Goal: Book appointment/travel/reservation

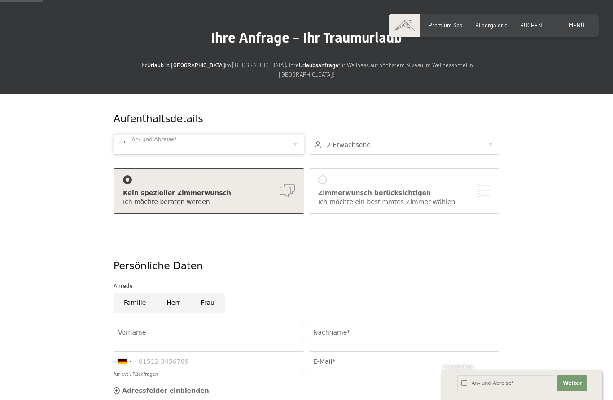
click at [292, 135] on input "text" at bounding box center [208, 145] width 191 height 20
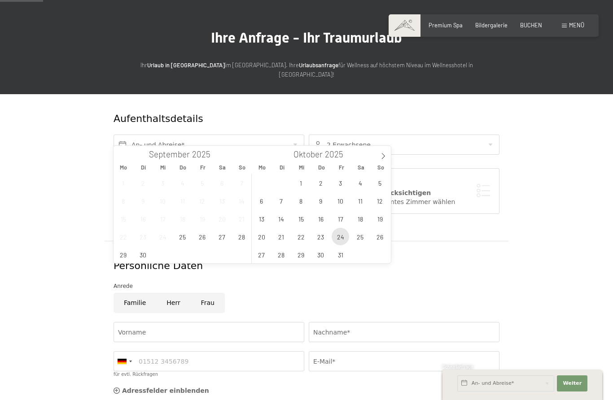
click at [340, 241] on span "24" at bounding box center [339, 236] width 17 height 17
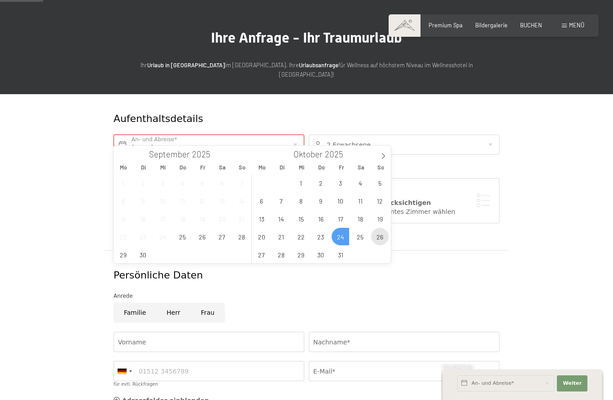
click at [383, 240] on span "26" at bounding box center [379, 236] width 17 height 17
type input "Fr. 24.10.2025 - So. 26.10.2025"
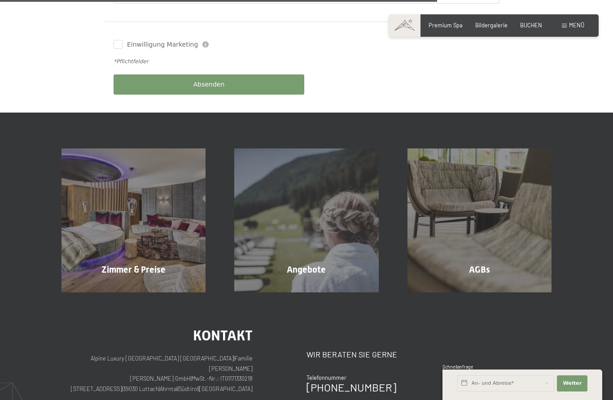
scroll to position [475, 0]
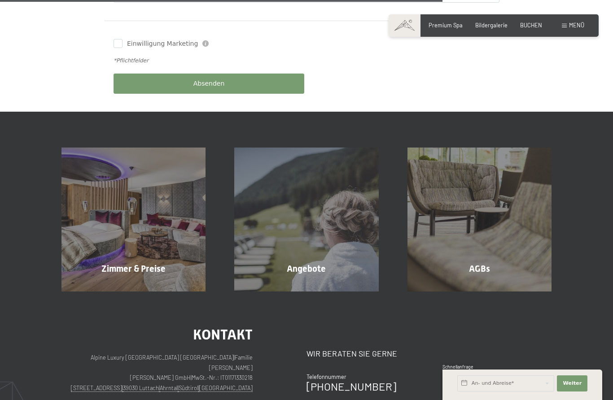
click at [324, 263] on span "Angebote" at bounding box center [306, 268] width 39 height 11
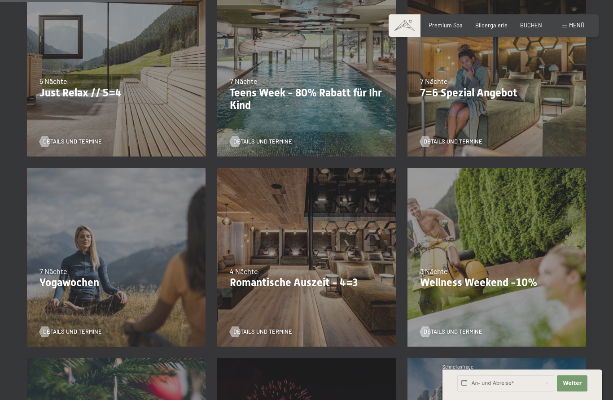
scroll to position [442, 0]
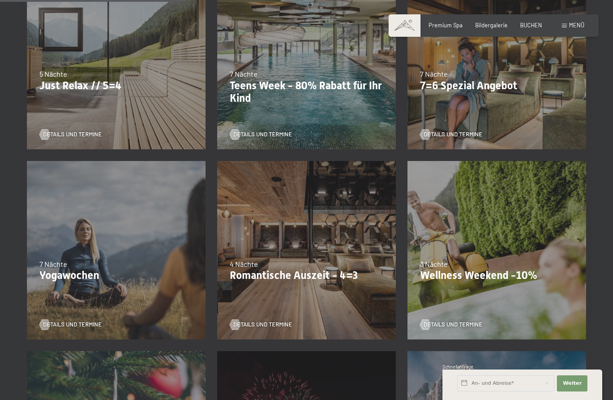
click at [65, 99] on div "24.09.–03.10.2025 26.10.–31.10.2025 21.12.–26.12.2025 04.01.–23.01.2026 08.03.–…" at bounding box center [116, 60] width 190 height 190
click at [70, 80] on p "Just Relax // 5=4" at bounding box center [115, 85] width 153 height 13
click at [71, 135] on span "Details und Termine" at bounding box center [72, 135] width 59 height 8
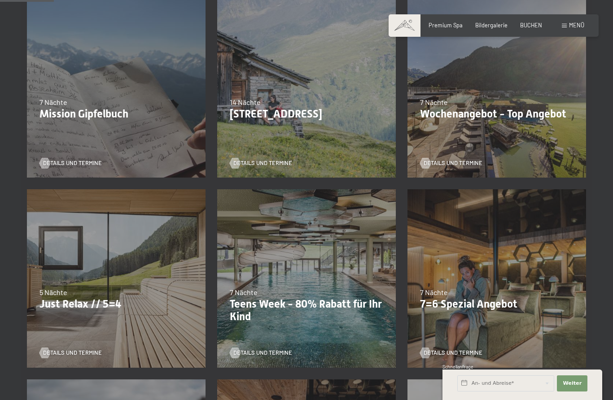
scroll to position [129, 0]
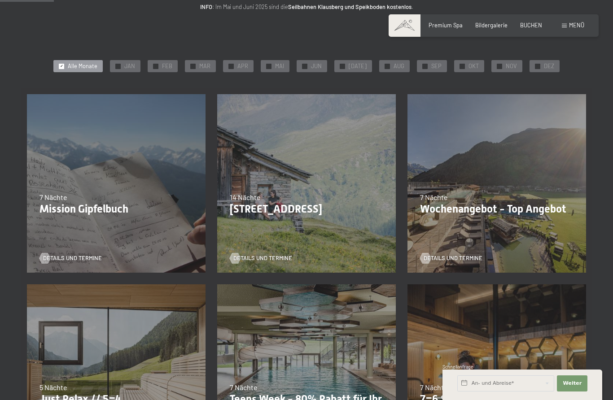
click at [272, 254] on span "Details und Termine" at bounding box center [262, 258] width 59 height 8
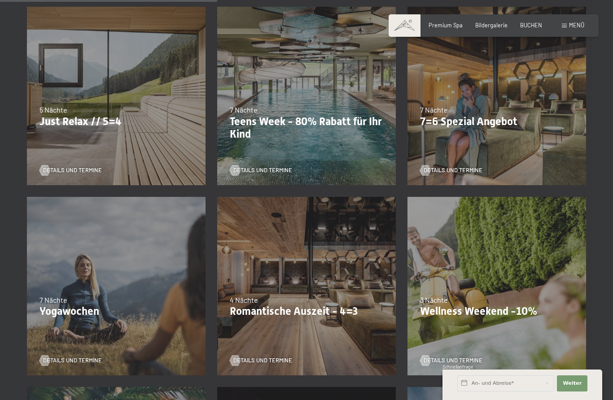
click at [265, 357] on span "Details und Termine" at bounding box center [262, 361] width 59 height 8
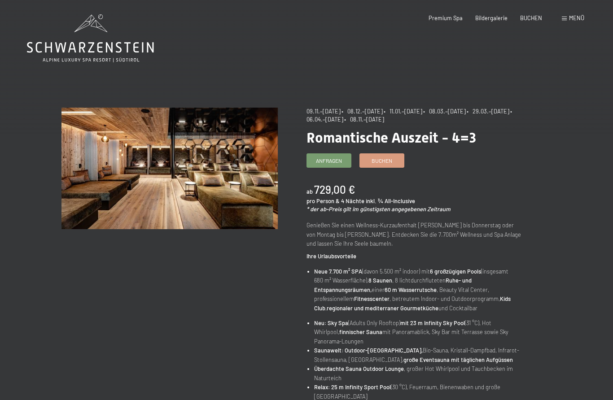
click at [385, 162] on span "Buchen" at bounding box center [381, 161] width 21 height 8
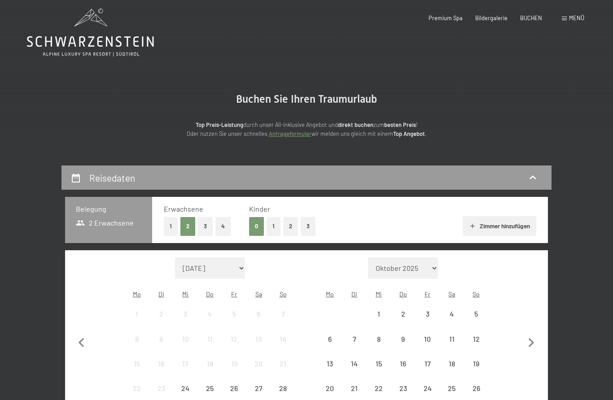
select select "[DATE]"
select select "2025-12-01"
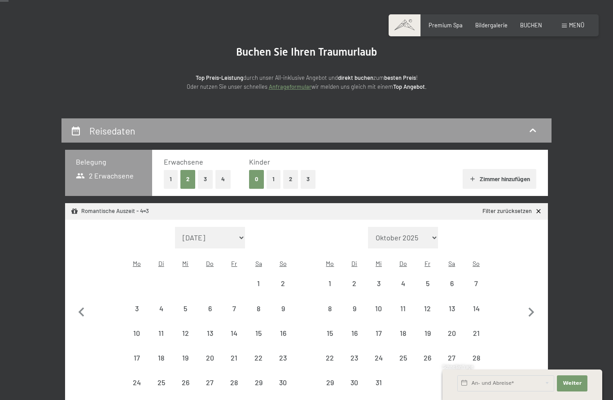
select select "2025-11-01"
select select "2025-12-01"
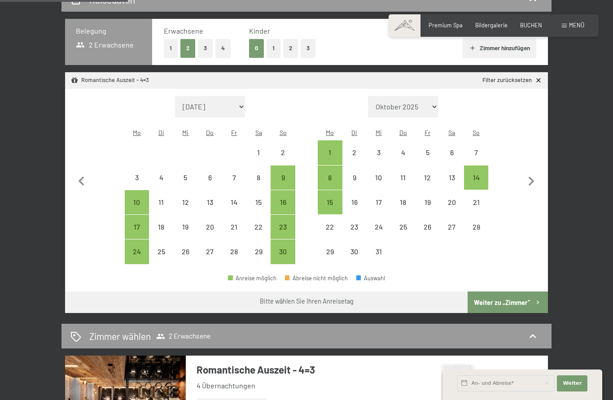
scroll to position [184, 0]
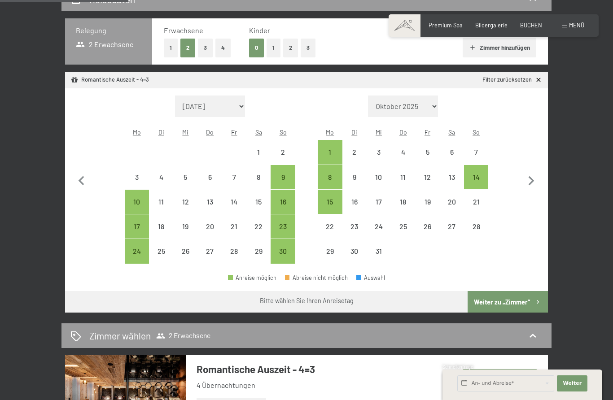
click at [85, 182] on icon "button" at bounding box center [81, 181] width 19 height 19
select select "2025-10-01"
select select "2025-11-01"
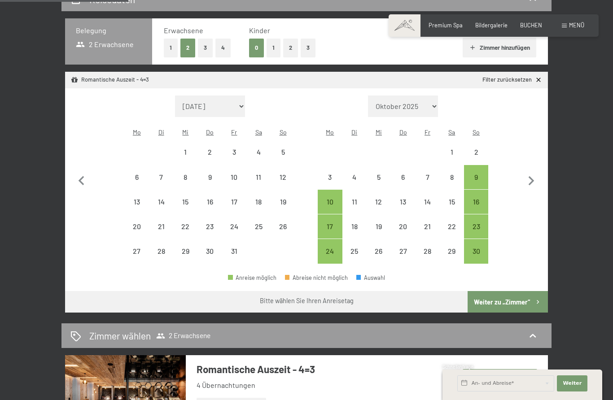
click at [479, 248] on div "30" at bounding box center [476, 259] width 22 height 22
select select "2025-10-01"
select select "2025-11-01"
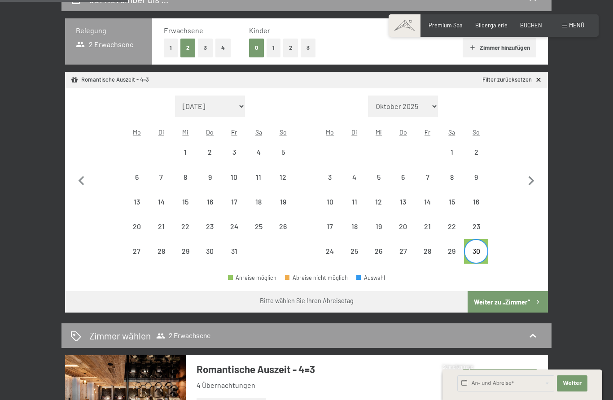
click at [533, 179] on icon "button" at bounding box center [531, 180] width 6 height 9
select select "2025-11-01"
select select "2025-12-01"
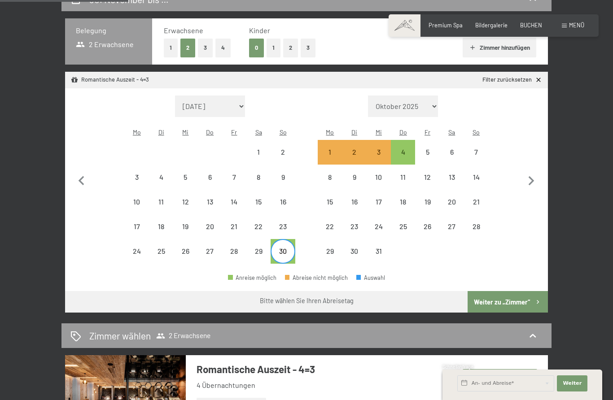
click at [404, 151] on div "4" at bounding box center [403, 159] width 22 height 22
select select "2025-11-01"
select select "2025-12-01"
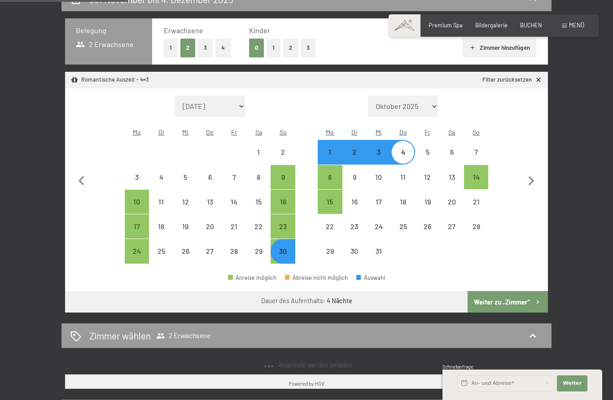
select select "2025-11-01"
select select "2025-12-01"
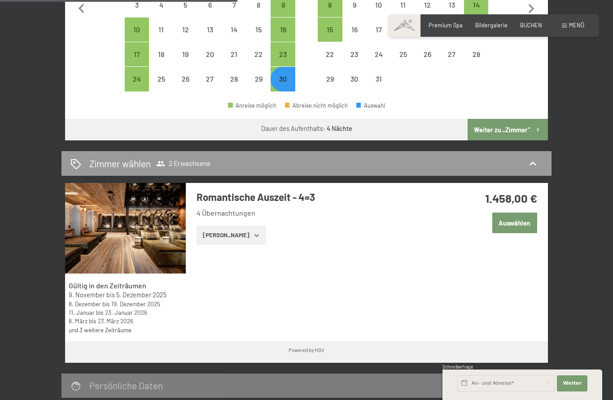
scroll to position [353, 0]
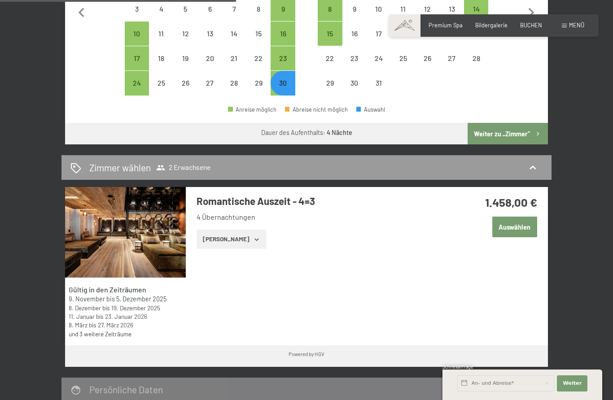
click at [253, 236] on icon "button" at bounding box center [256, 239] width 7 height 7
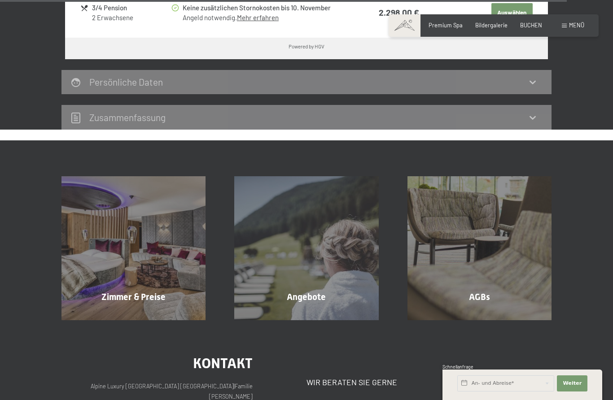
scroll to position [2462, 0]
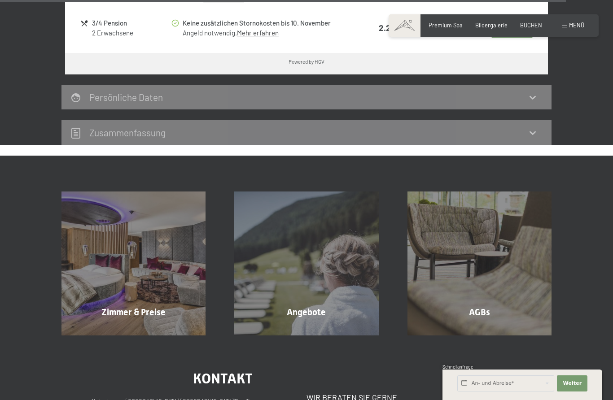
click at [329, 269] on div "Angebote Mehr erfahren" at bounding box center [306, 264] width 173 height 144
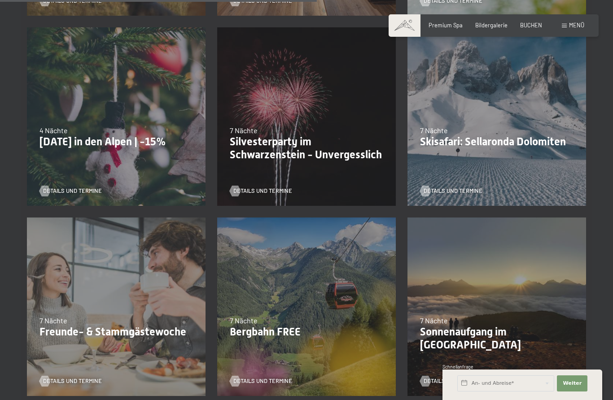
scroll to position [761, 0]
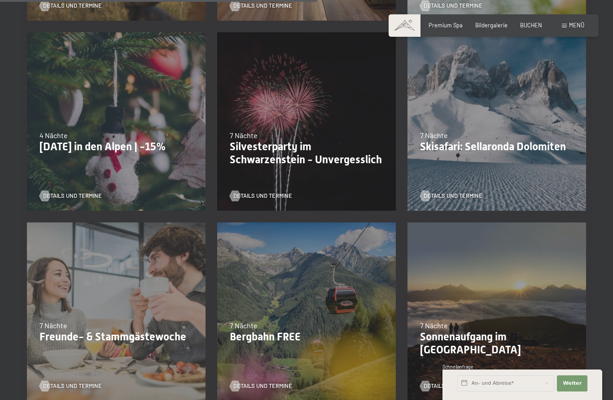
click at [299, 153] on p "Silvesterparty im Schwarzenstein - Unvergesslich" at bounding box center [306, 153] width 153 height 26
click at [276, 197] on span "Details und Termine" at bounding box center [262, 196] width 59 height 8
